Goal: Find specific page/section: Find specific page/section

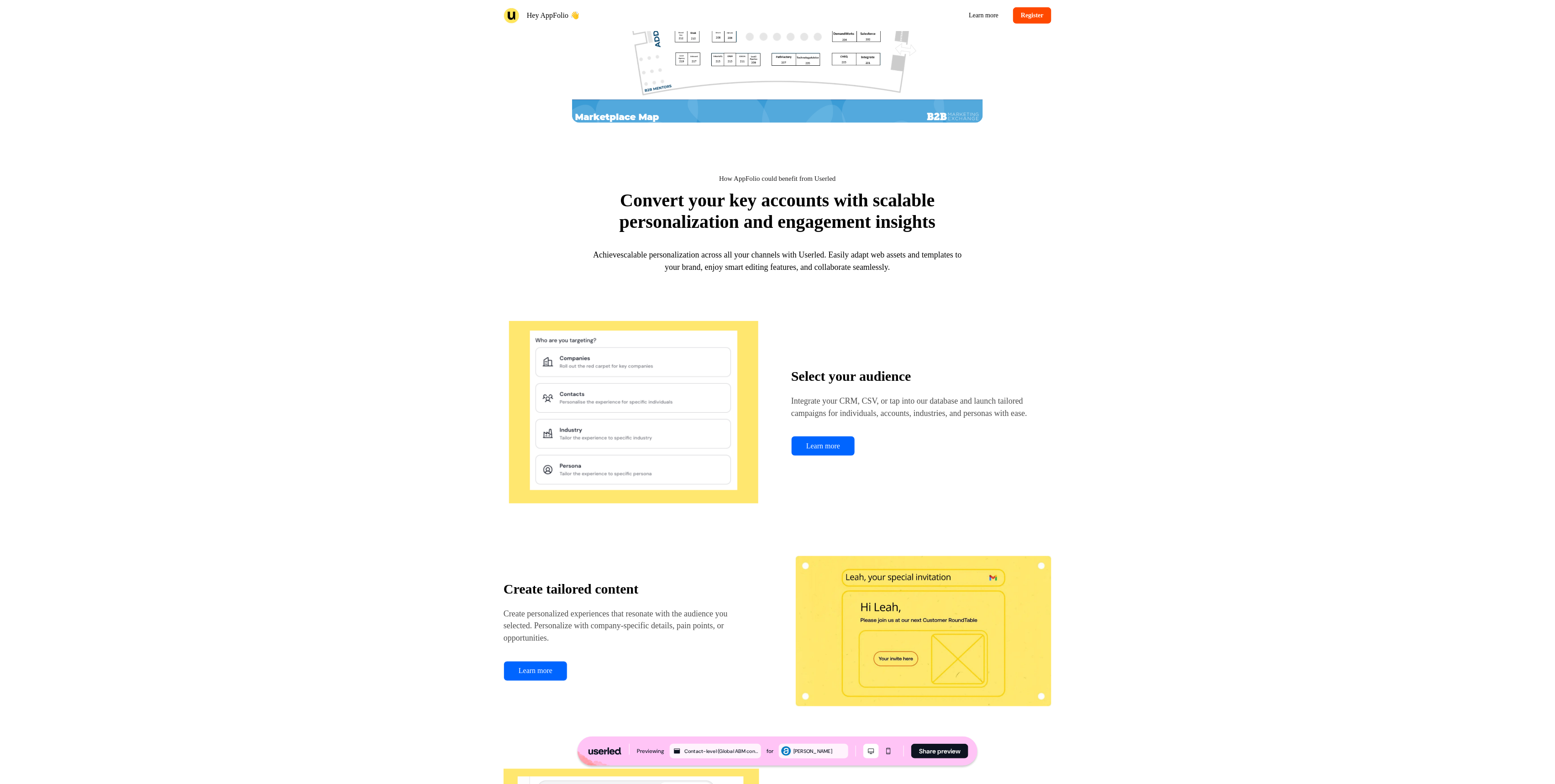
scroll to position [541, 0]
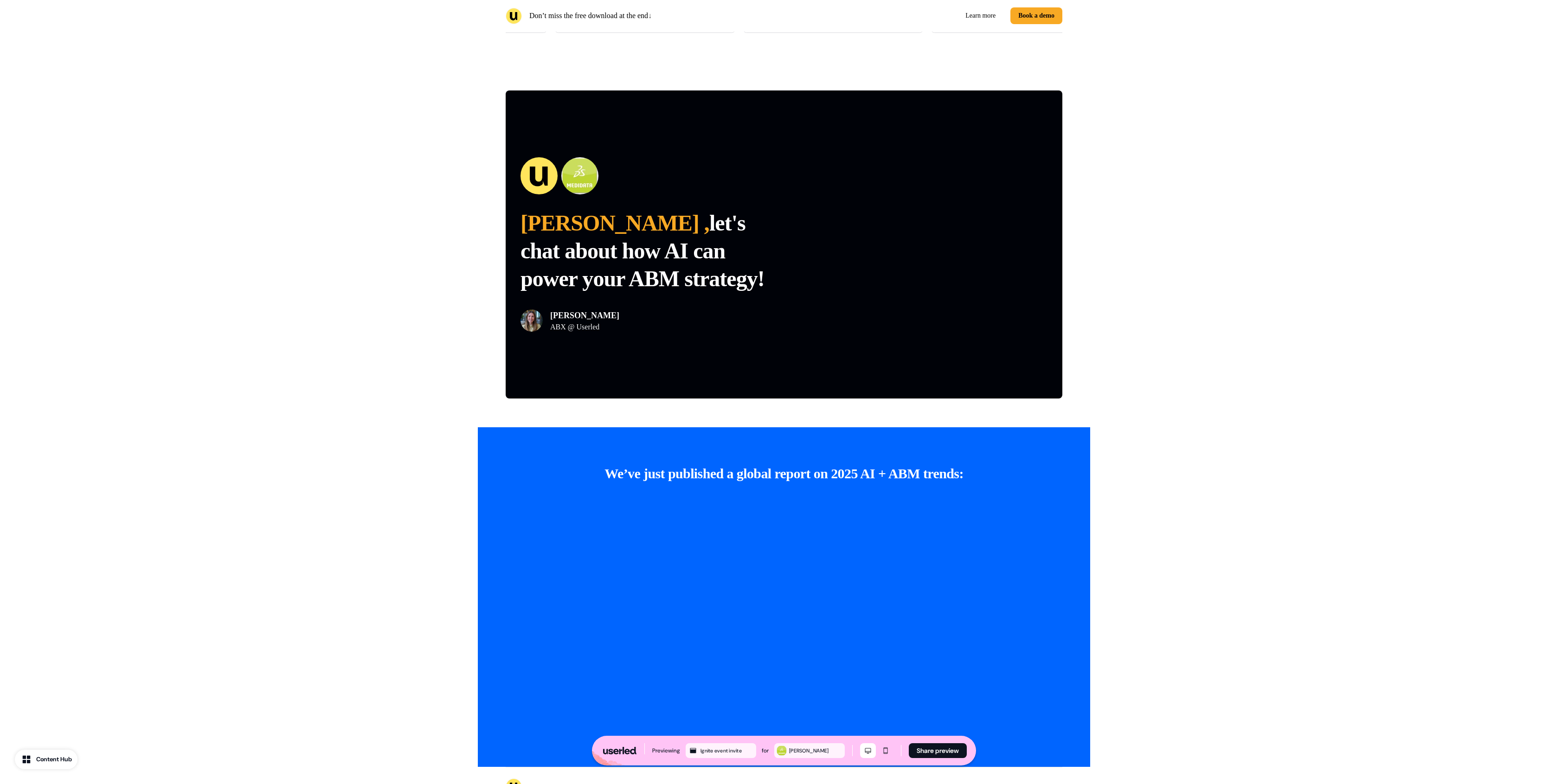
scroll to position [1977, 0]
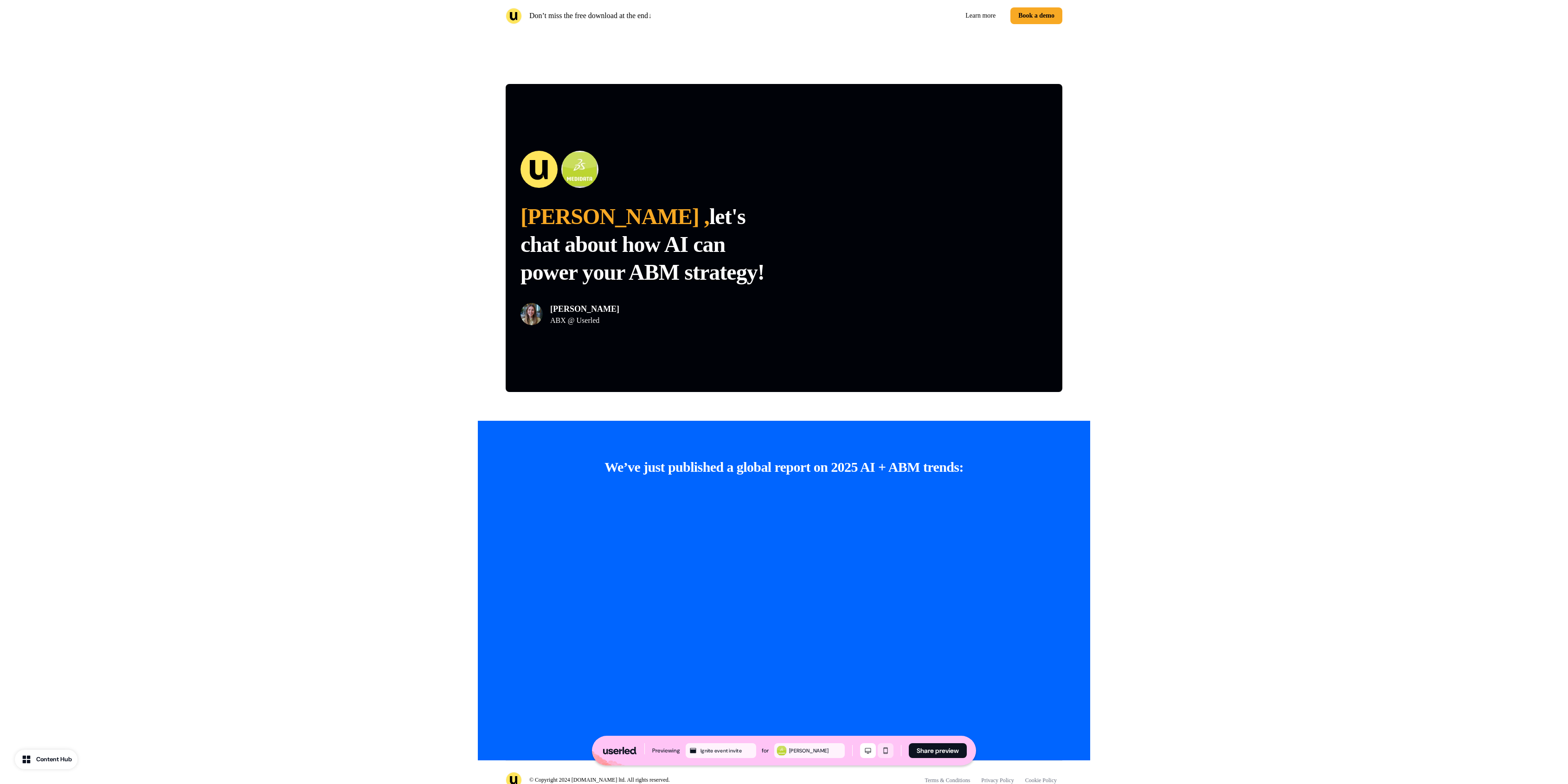
click at [885, 495] on icon "Mobile mode" at bounding box center [886, 750] width 11 height 7
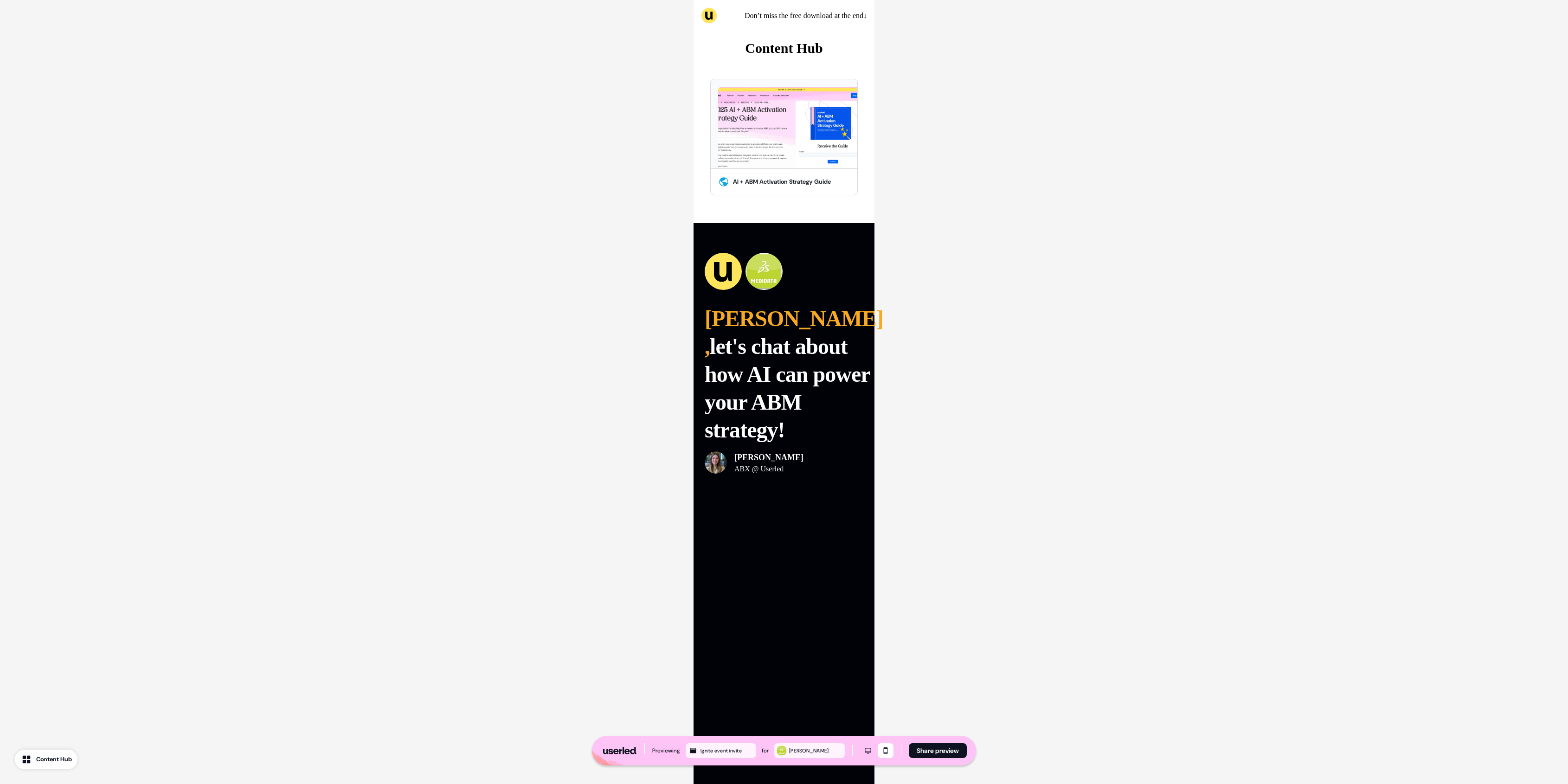
scroll to position [2442, 0]
